Goal: Browse casually: Explore the website without a specific task or goal

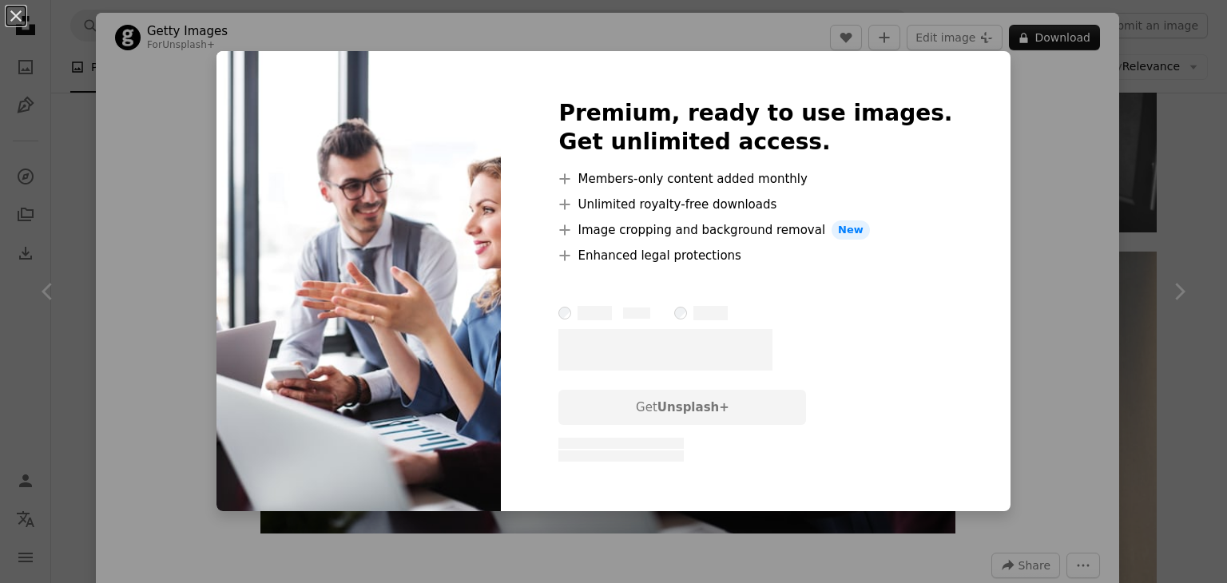
scroll to position [80, 0]
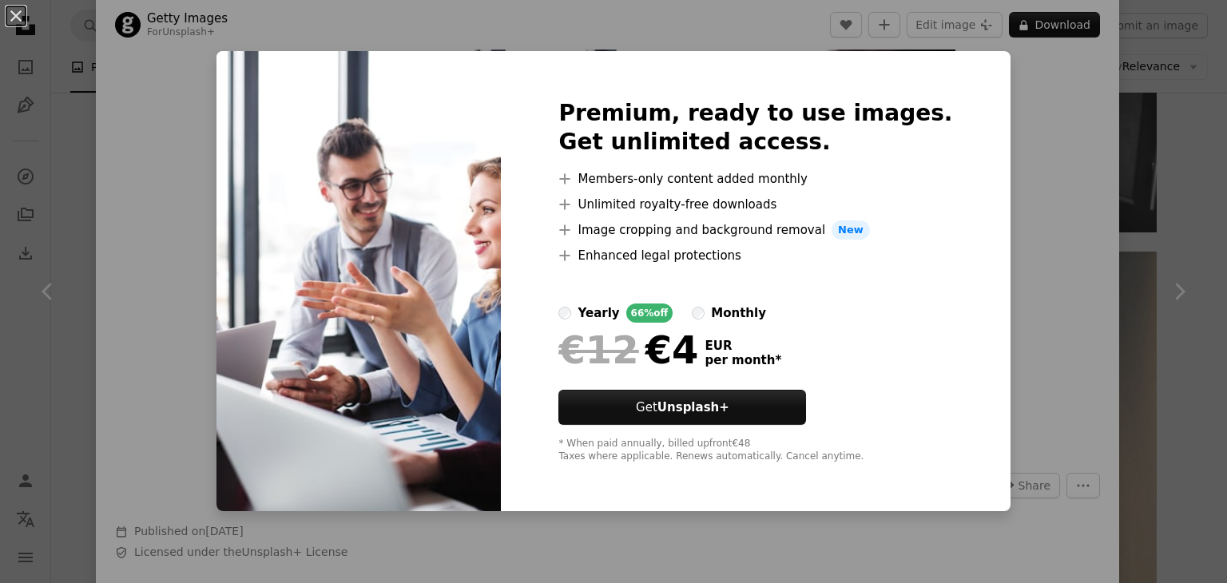
click at [996, 109] on div "An X shape Premium, ready to use images. Get unlimited access. A plus sign Memb…" at bounding box center [613, 291] width 1227 height 583
